Goal: Information Seeking & Learning: Learn about a topic

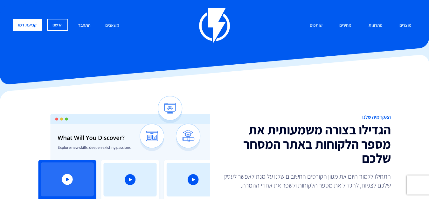
click at [83, 24] on link "התחבר" at bounding box center [84, 26] width 22 height 14
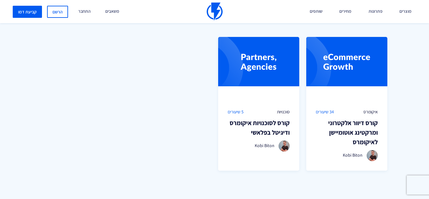
scroll to position [441, 0]
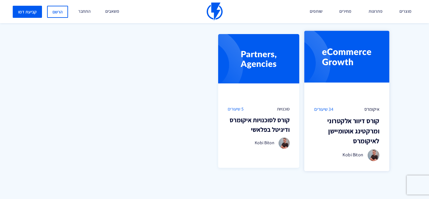
click at [364, 100] on div "איקומרס 34 שיעורים קורס דיוור אלקטרוני [PERSON_NAME] לאיקומרס Kobi Biton" at bounding box center [346, 133] width 85 height 75
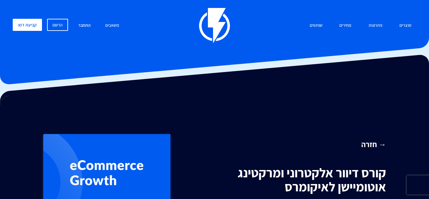
click at [82, 26] on link "התחבר" at bounding box center [84, 26] width 22 height 14
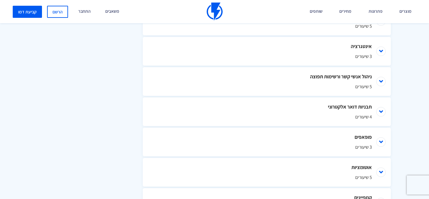
scroll to position [377, 0]
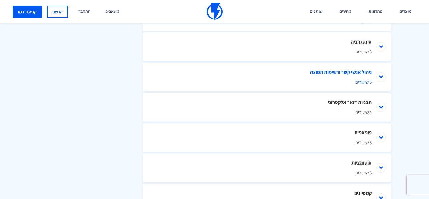
click at [381, 76] on li "ניהול אנשי קשר ורשימות תפוצה 5 שיעורים" at bounding box center [267, 77] width 248 height 29
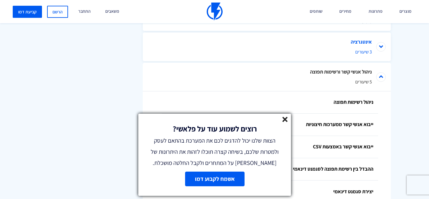
click at [382, 47] on li "אינטגרציה 3 שיעורים" at bounding box center [267, 46] width 248 height 29
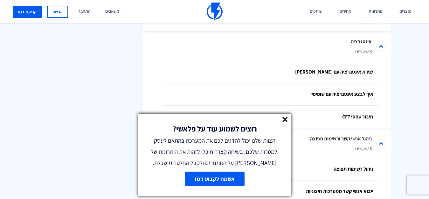
click at [216, 181] on link "אשמח לקבוע דמו" at bounding box center [214, 178] width 59 height 15
click at [285, 120] on line at bounding box center [285, 119] width 4 height 4
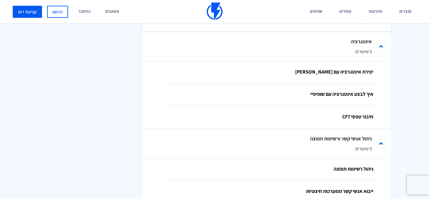
scroll to position [315, 0]
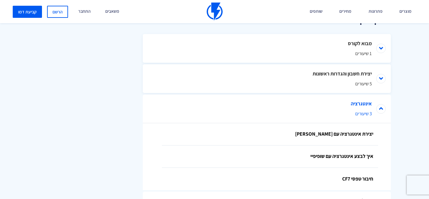
click at [379, 113] on li "אינטגרציה 3 שיעורים" at bounding box center [267, 108] width 248 height 29
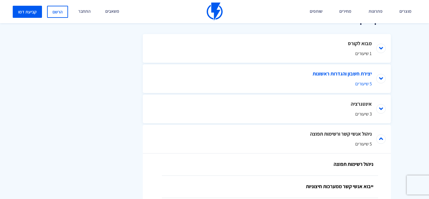
click at [379, 77] on li "יצירת חשבון והגדרות ראשונות 5 שיעורים" at bounding box center [267, 78] width 248 height 29
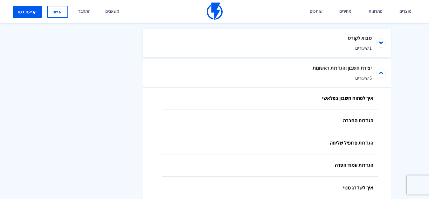
scroll to position [306, 0]
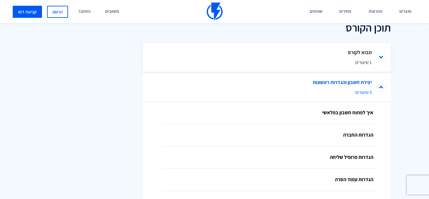
click at [383, 87] on li "יצירת חשבון והגדרות ראשונות 5 שיעורים" at bounding box center [267, 87] width 248 height 29
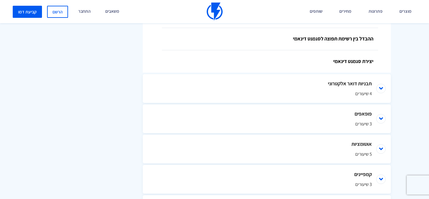
scroll to position [518, 0]
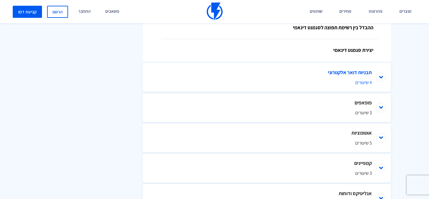
click at [377, 76] on li "תבניות דואר אלקטרוני 4 שיעורים" at bounding box center [267, 77] width 248 height 29
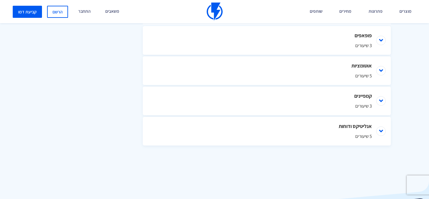
scroll to position [676, 0]
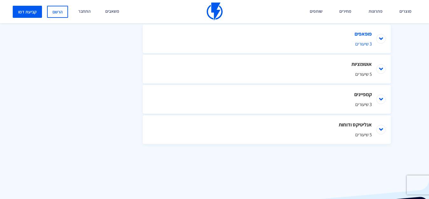
click at [379, 40] on li "פופאפים 3 שיעורים" at bounding box center [267, 38] width 248 height 29
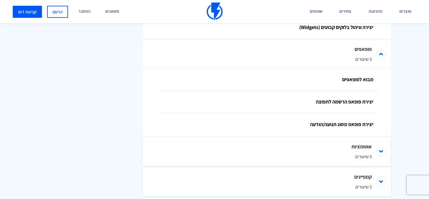
scroll to position [659, 0]
